Goal: Communication & Community: Connect with others

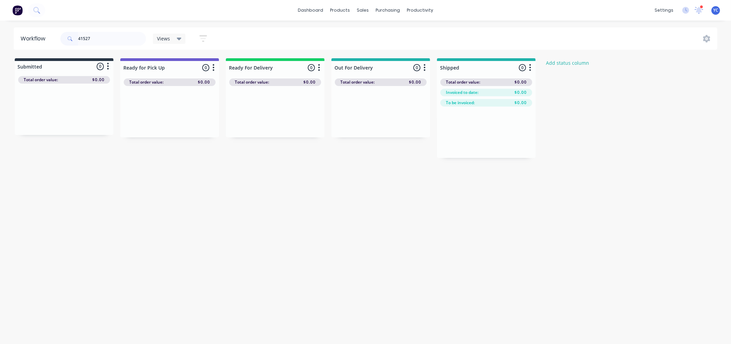
type input "41527"
click at [187, 185] on div "Mark as Picked Up" at bounding box center [180, 185] width 69 height 14
click at [119, 39] on input "41527" at bounding box center [112, 39] width 68 height 14
type input "41550"
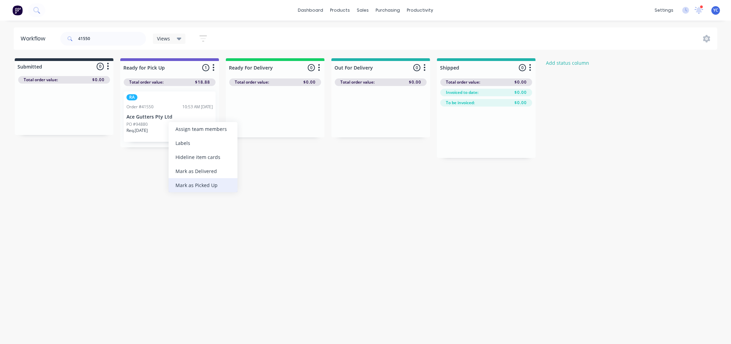
click at [206, 182] on div "Mark as Picked Up" at bounding box center [203, 185] width 69 height 14
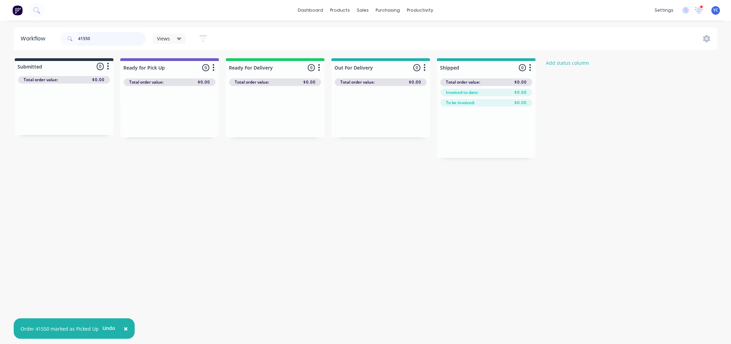
click at [115, 42] on input "41550" at bounding box center [112, 39] width 68 height 14
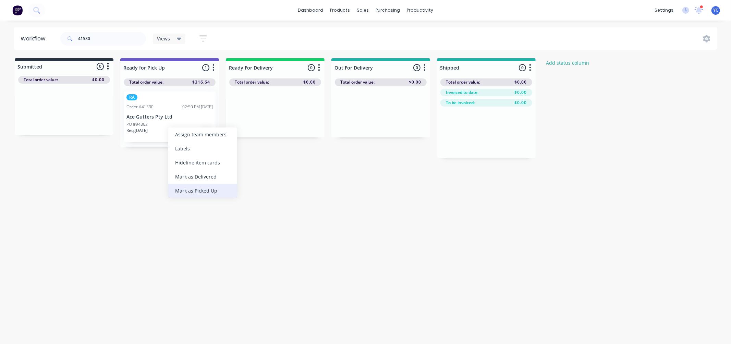
click at [197, 193] on div "Mark as Picked Up" at bounding box center [202, 191] width 69 height 14
click at [106, 42] on input "41530" at bounding box center [112, 39] width 68 height 14
click at [167, 193] on div "Mark as Picked Up" at bounding box center [179, 195] width 69 height 14
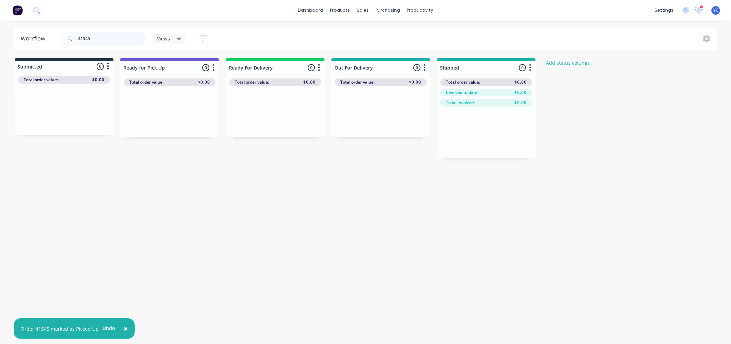
click at [112, 45] on input "41545" at bounding box center [112, 39] width 68 height 14
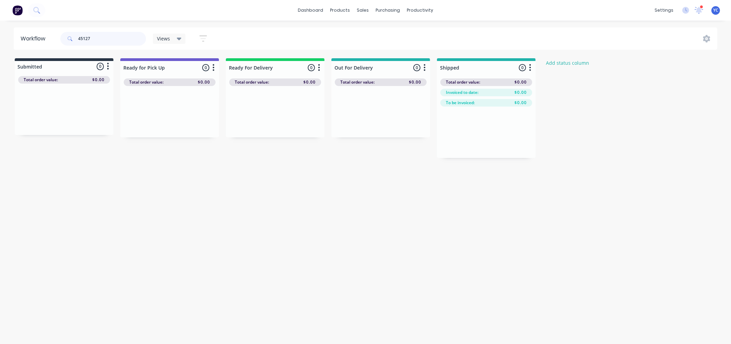
click at [122, 45] on input "45127" at bounding box center [112, 39] width 68 height 14
type input "aus"
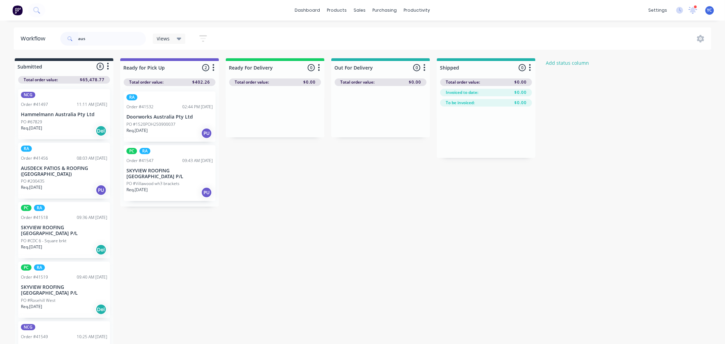
click at [62, 178] on div "PO #200435" at bounding box center [64, 181] width 86 height 6
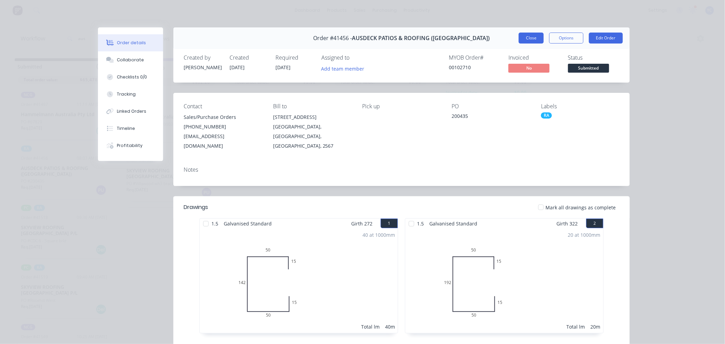
click at [519, 38] on button "Close" at bounding box center [531, 38] width 25 height 11
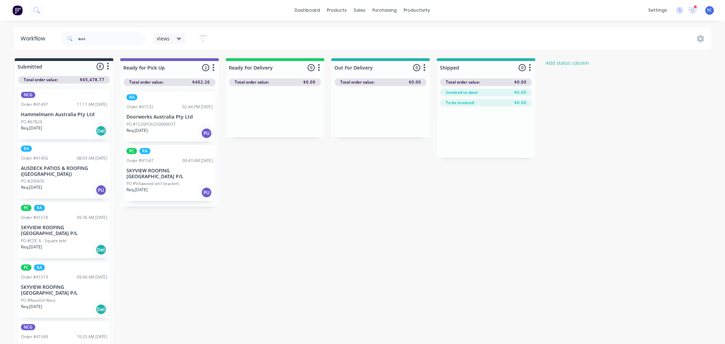
click at [77, 178] on div "PO #200435" at bounding box center [64, 181] width 86 height 6
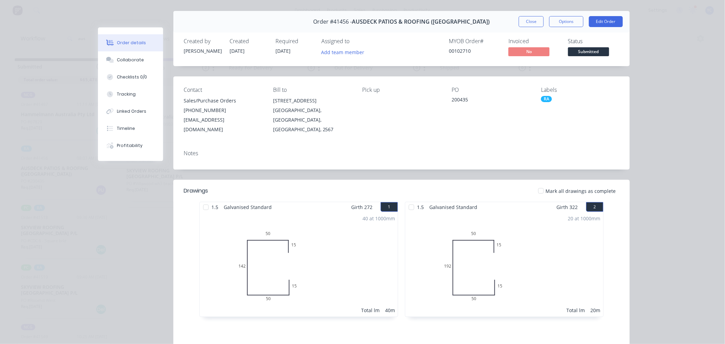
scroll to position [16, 0]
drag, startPoint x: 371, startPoint y: 209, endPoint x: 576, endPoint y: 230, distance: 205.6
click at [576, 230] on div "1.5 Galvanised Standard Girth 272 1 0 15 50 142 50 15 0 15 50 142 50 15 40 at 1…" at bounding box center [401, 263] width 411 height 122
click at [576, 230] on div "20 at 1000mm Total lm 20m" at bounding box center [504, 264] width 198 height 104
click at [141, 61] on button "Collaborate" at bounding box center [130, 59] width 65 height 17
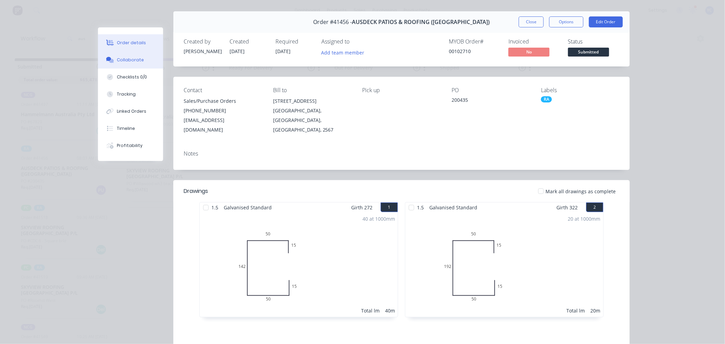
scroll to position [0, 0]
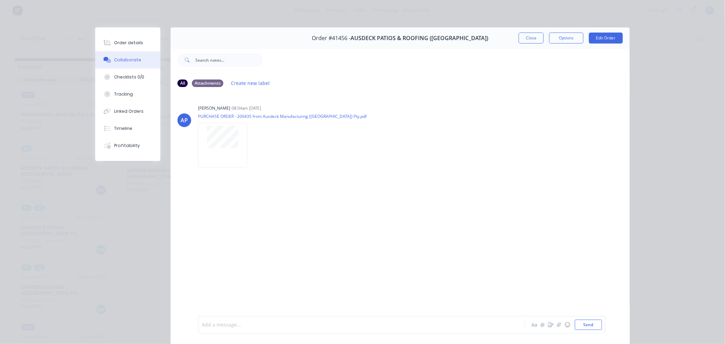
click at [238, 327] on div at bounding box center [352, 324] width 300 height 7
click at [249, 324] on span "@[PERSON_NAME]" at bounding box center [272, 325] width 46 height 7
click at [583, 326] on button "Send" at bounding box center [588, 325] width 27 height 10
